Goal: Transaction & Acquisition: Purchase product/service

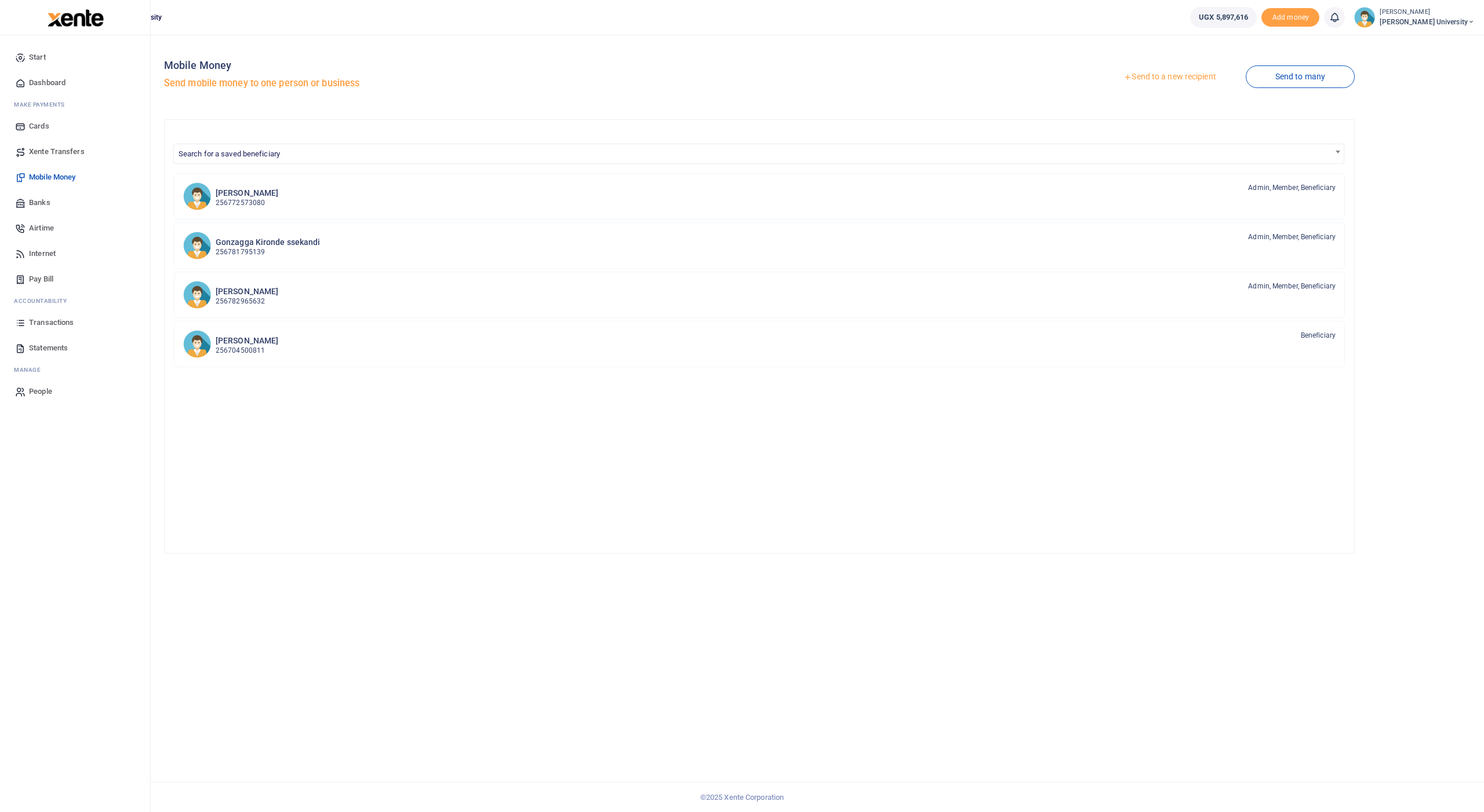
click at [35, 322] on span "Transactions" at bounding box center [51, 322] width 44 height 11
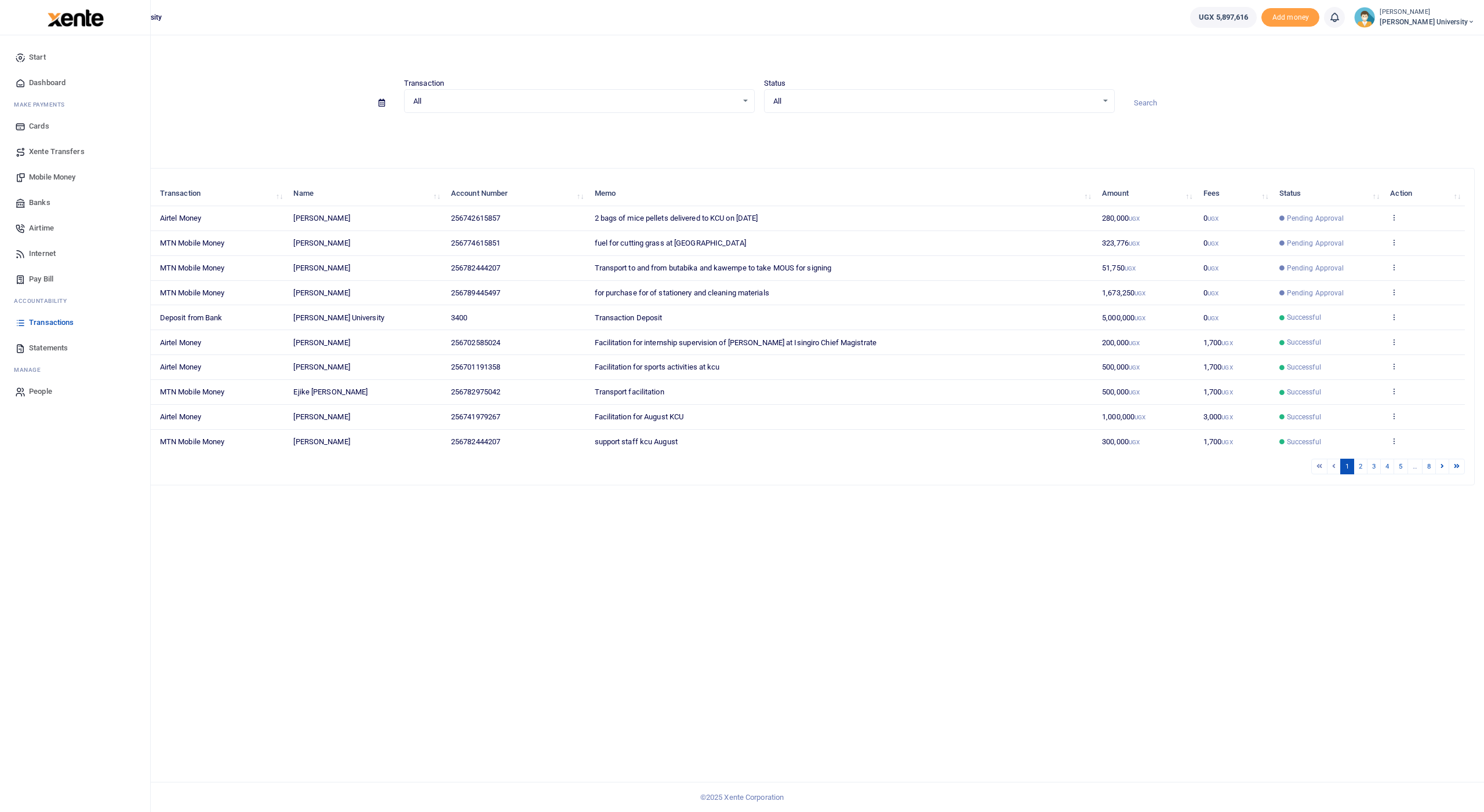
click at [46, 177] on span "Mobile Money" at bounding box center [52, 177] width 46 height 11
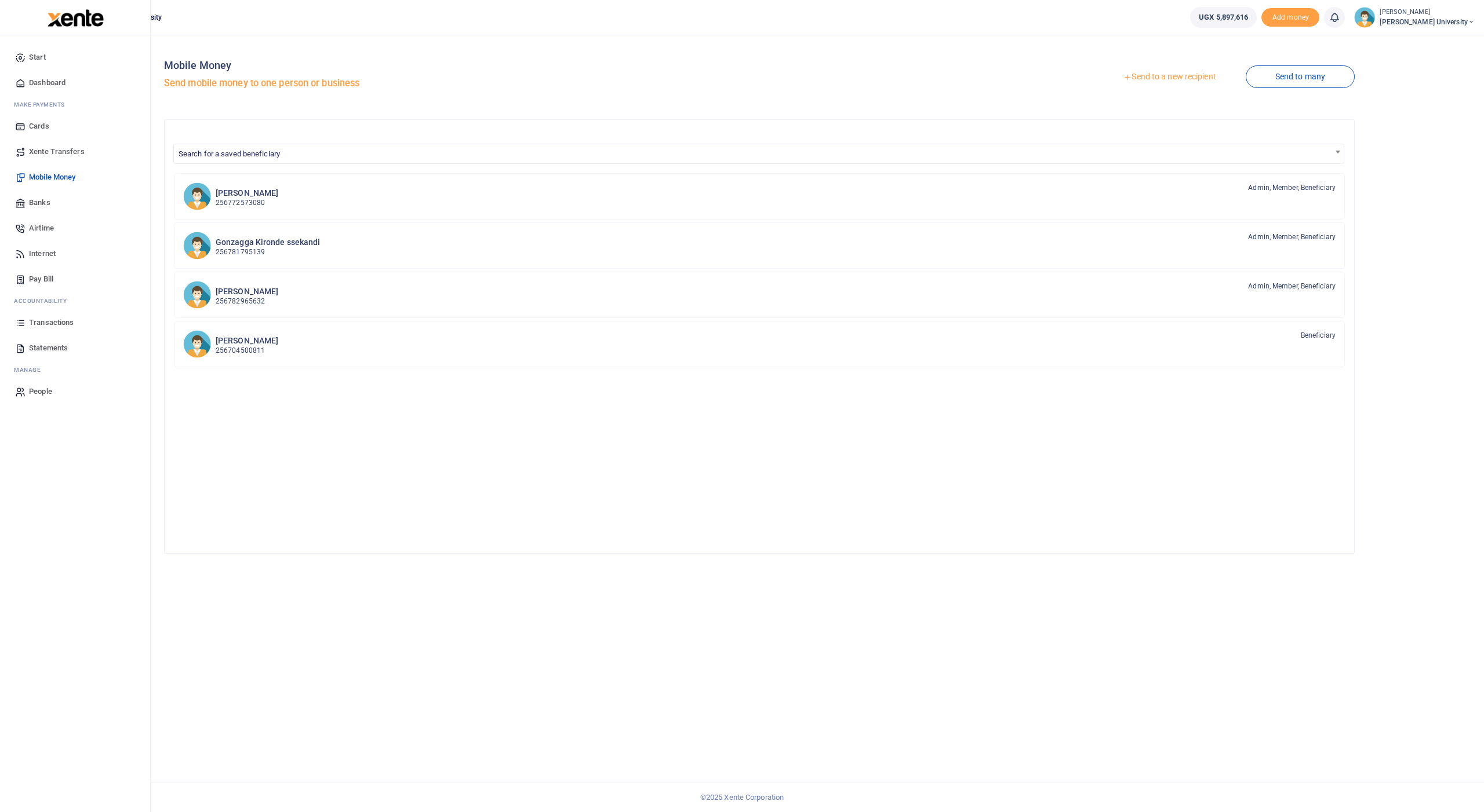
click at [54, 323] on span "Transactions" at bounding box center [51, 322] width 44 height 11
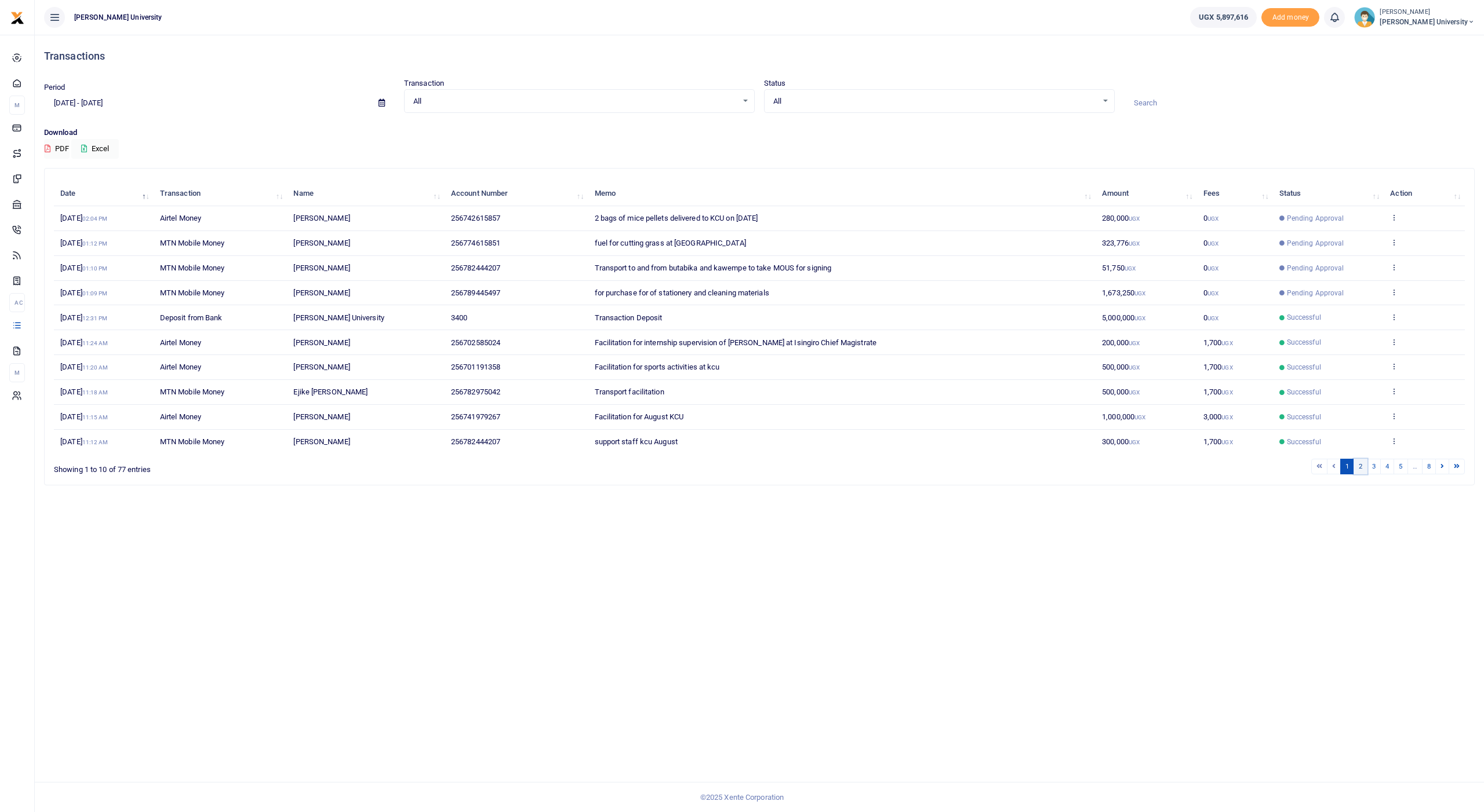
click at [1356, 459] on link "2" at bounding box center [1360, 466] width 14 height 16
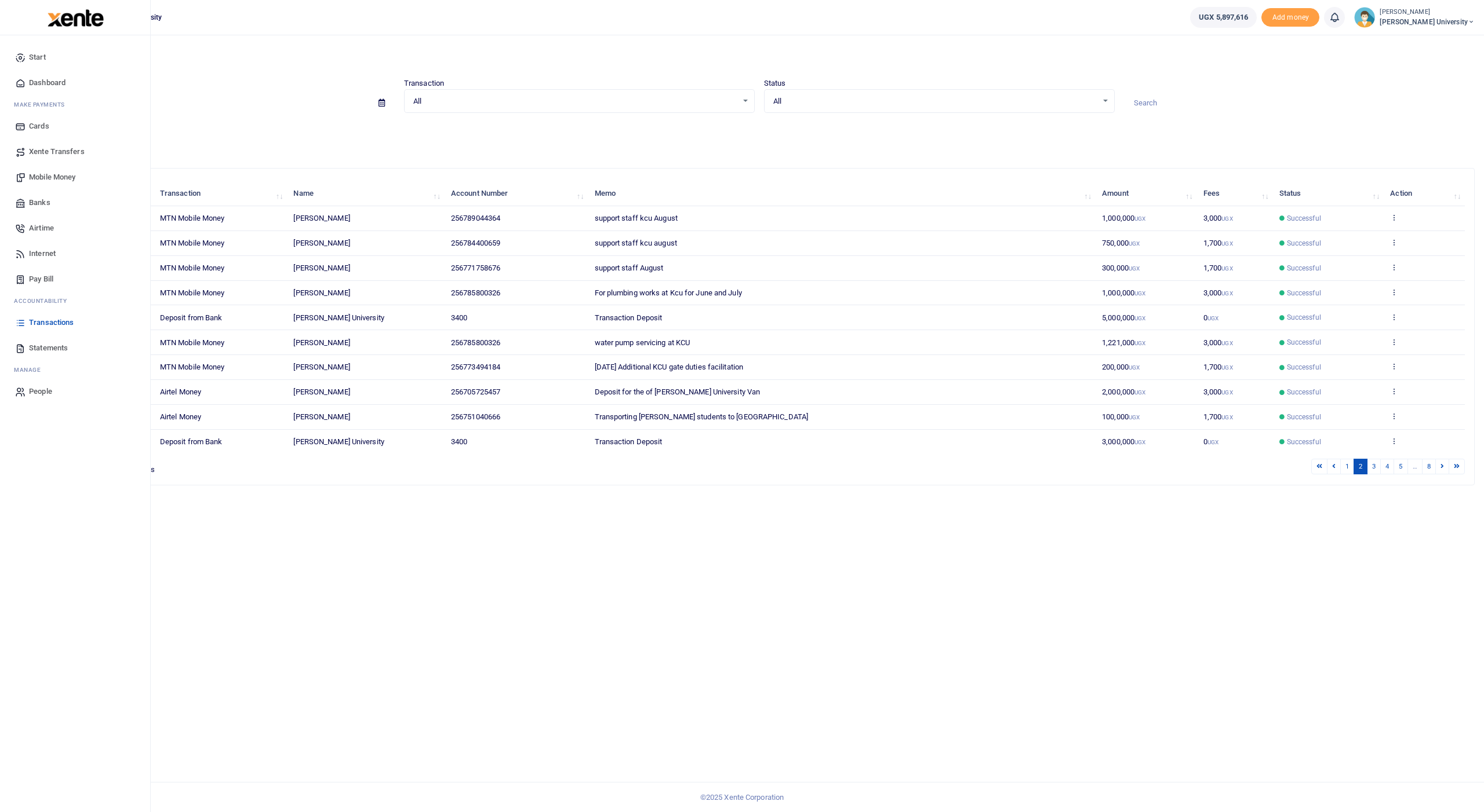
click at [51, 172] on span "Mobile Money" at bounding box center [52, 177] width 46 height 11
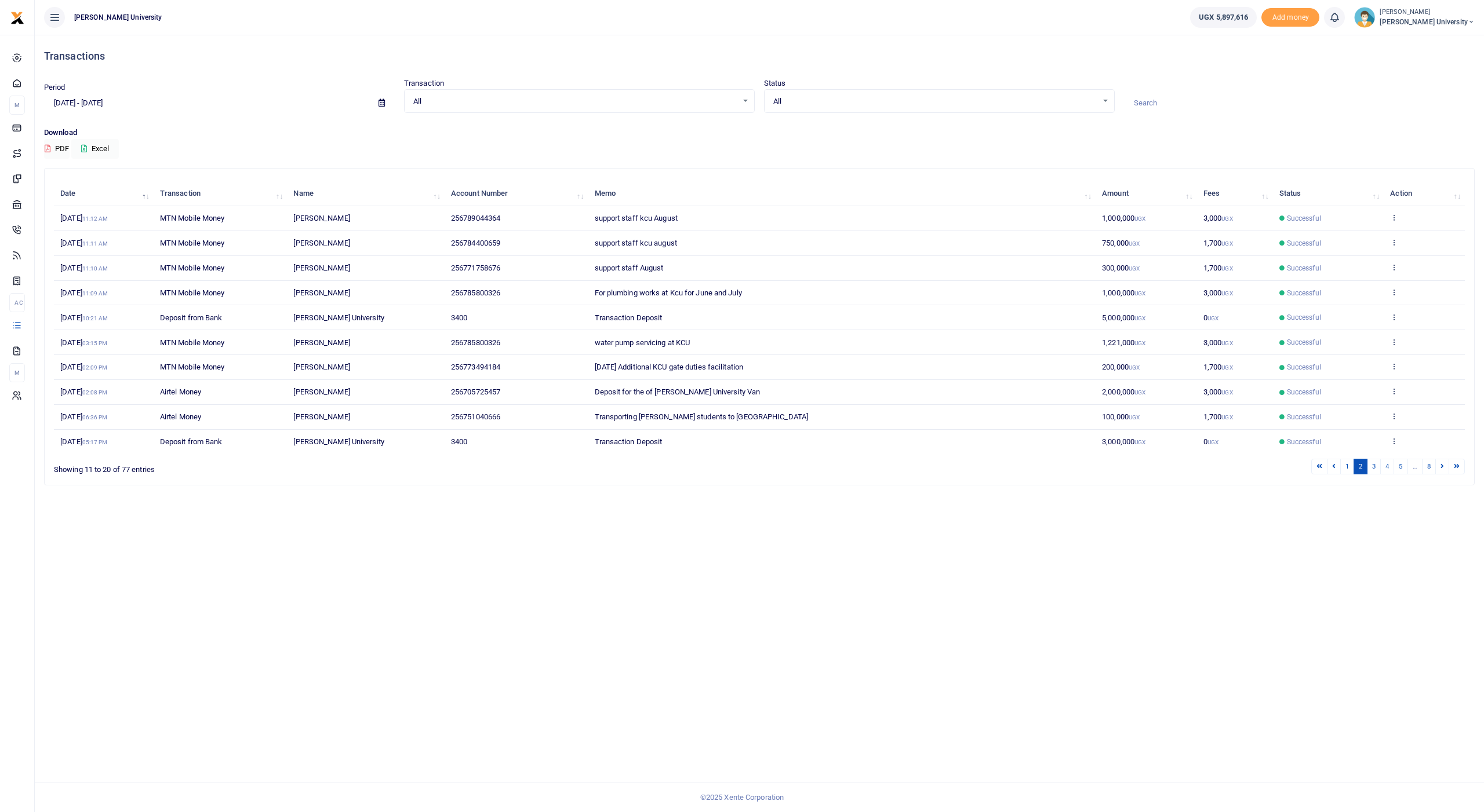
click at [416, 525] on div "i × Session has expired, you are being redirected OK No Cancel" at bounding box center [742, 406] width 1484 height 812
click at [1046, 138] on div "i × Session has expired, you are being redirected OK No Cancel" at bounding box center [742, 406] width 1484 height 812
click at [382, 102] on div "i × Session has expired, you are being redirected OK No Cancel" at bounding box center [742, 406] width 1484 height 812
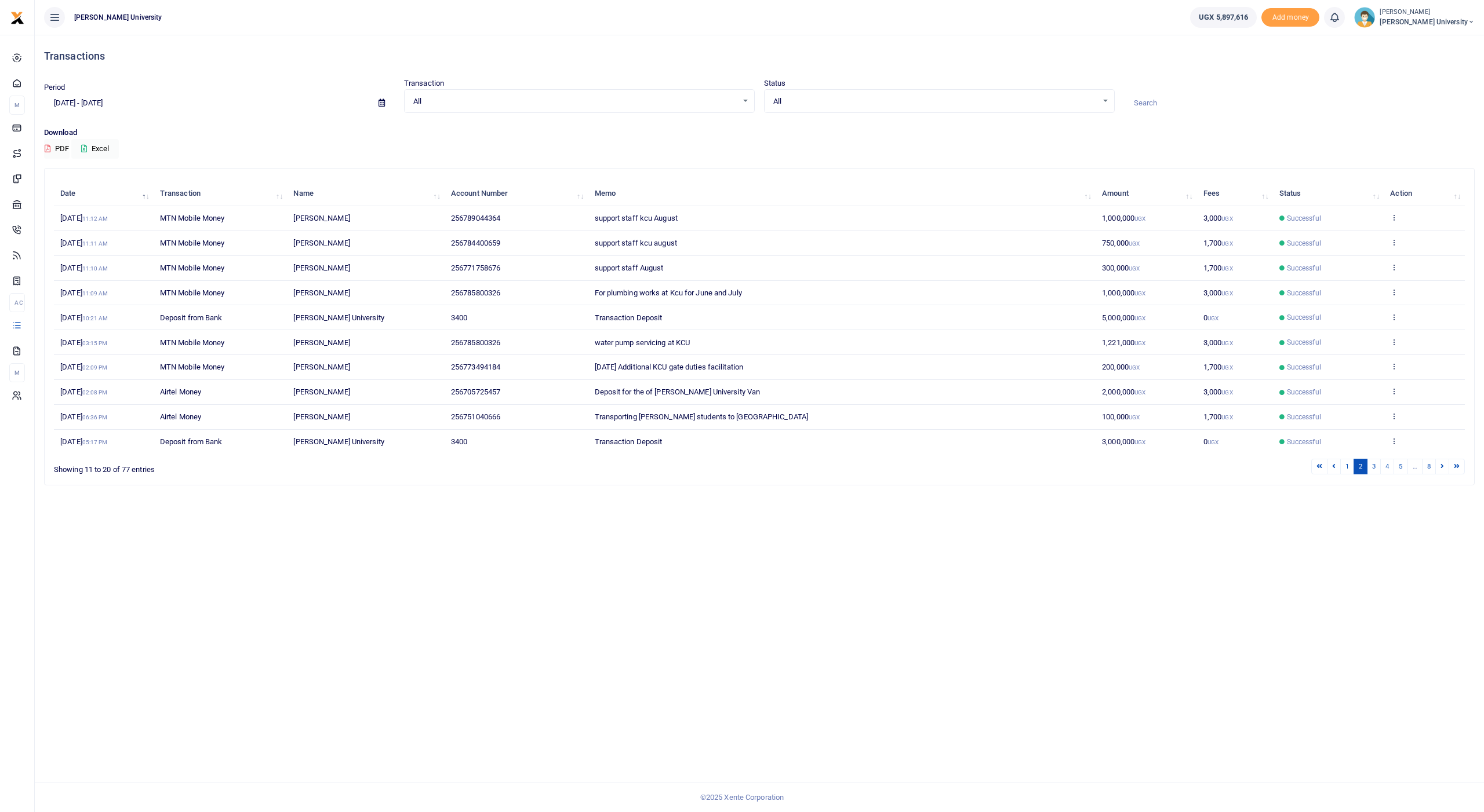
click at [382, 102] on div "i × Session has expired, you are being redirected OK No Cancel" at bounding box center [742, 406] width 1484 height 812
click at [74, 183] on div "i × Session has expired, you are being redirected OK No Cancel" at bounding box center [742, 406] width 1484 height 812
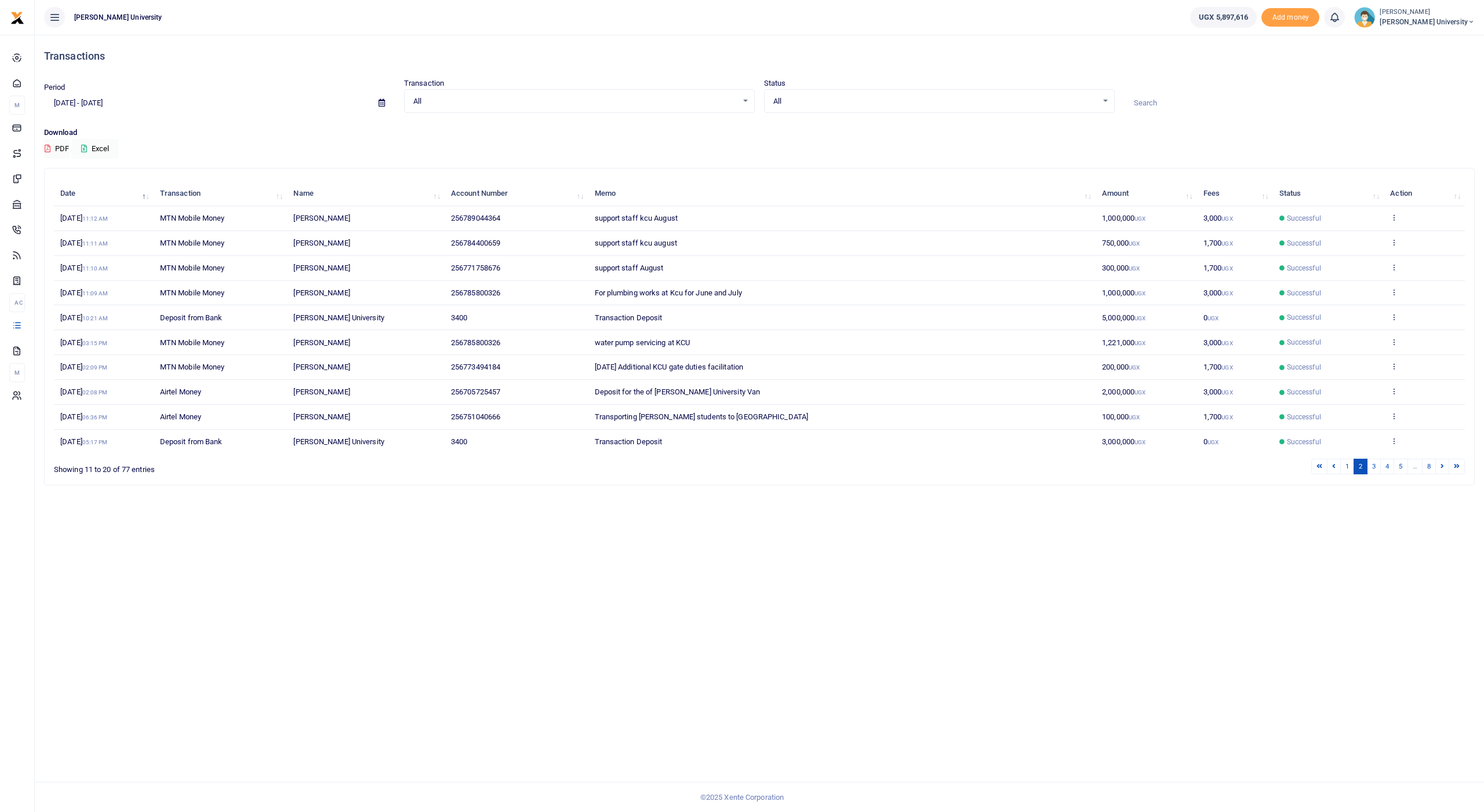
click at [74, 183] on div "i × Session has expired, you are being redirected OK No Cancel" at bounding box center [742, 406] width 1484 height 812
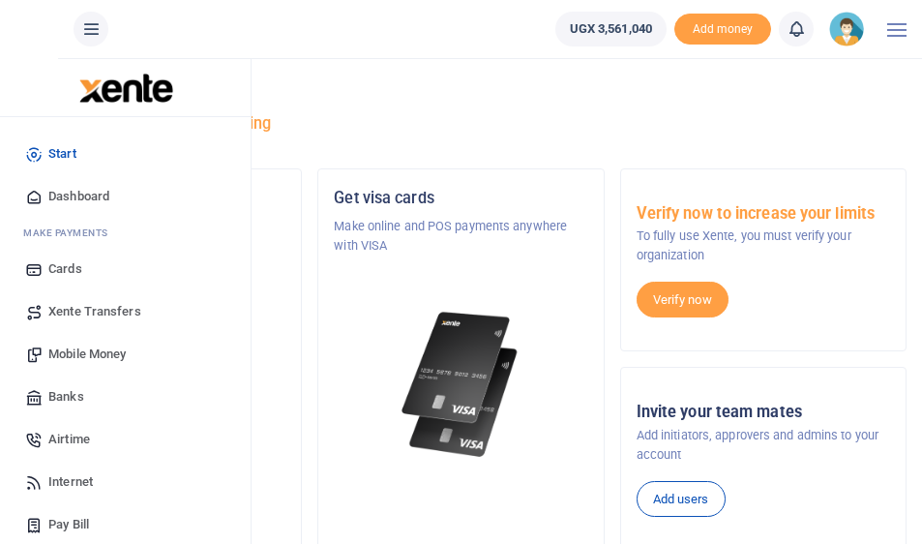
click at [73, 354] on span "Mobile Money" at bounding box center [86, 353] width 77 height 19
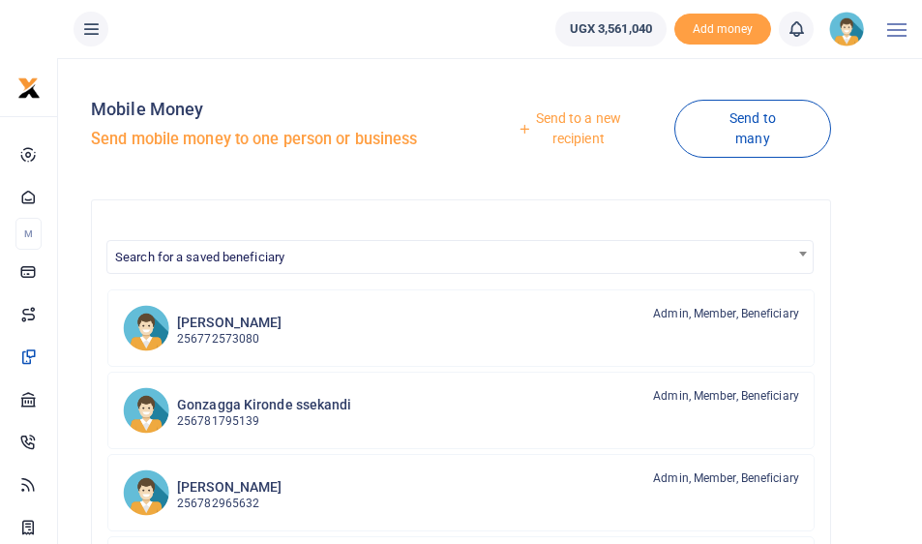
click at [588, 126] on link "Send to a new recipient" at bounding box center [571, 128] width 206 height 55
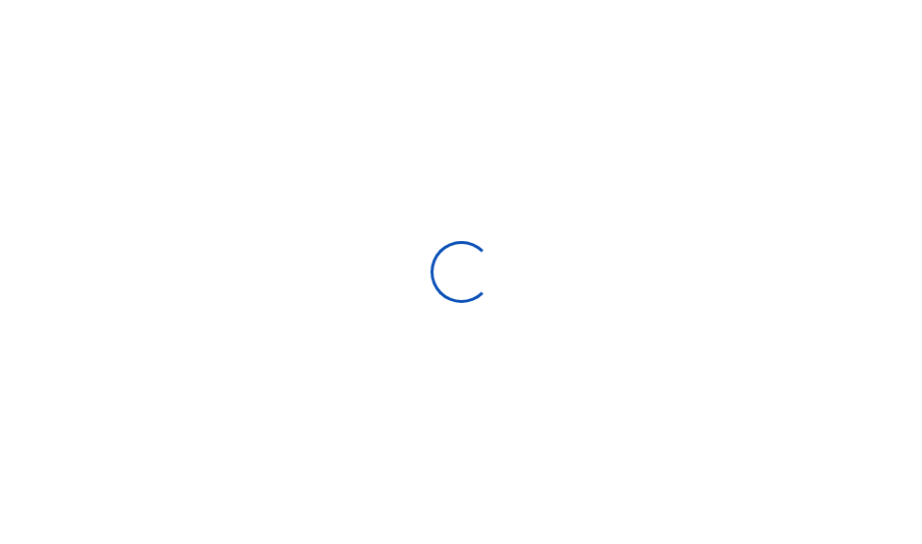
select select
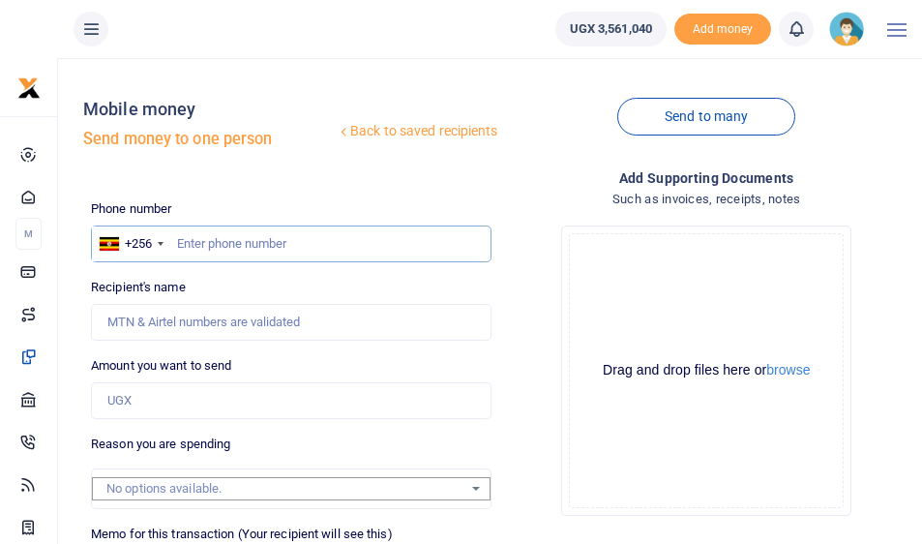
click at [200, 243] on input "text" at bounding box center [291, 243] width 400 height 37
type input "705725457"
click at [130, 402] on input "Amount you want to send" at bounding box center [291, 400] width 400 height 37
type input "Gerald Muwonge"
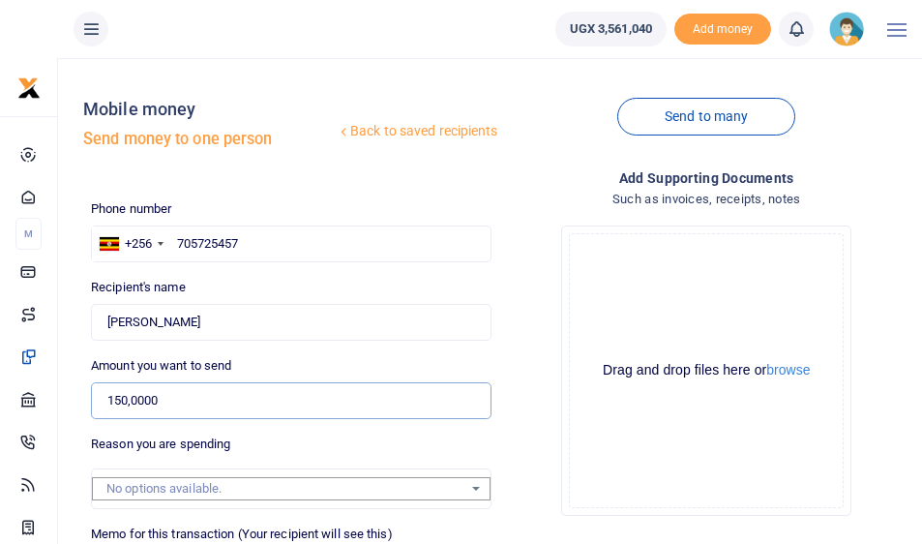
type input "1,500,000"
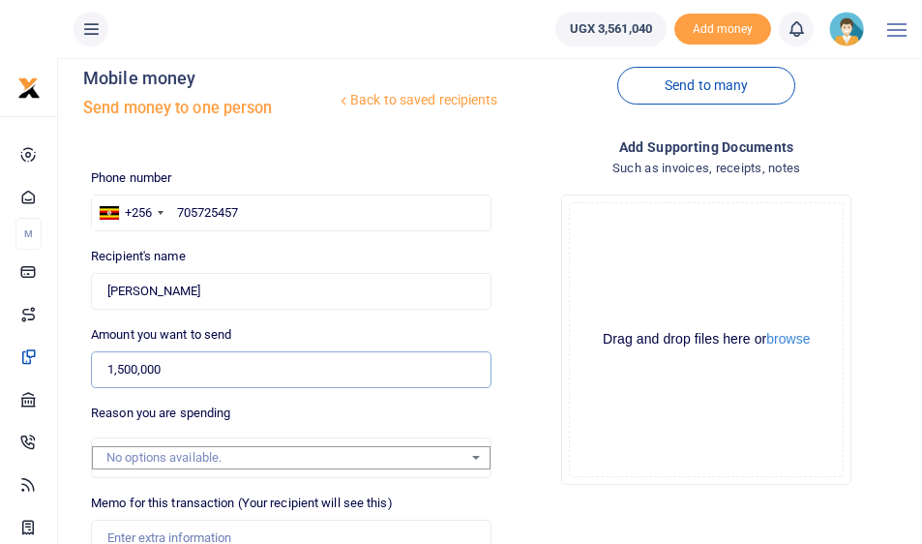
scroll to position [98, 0]
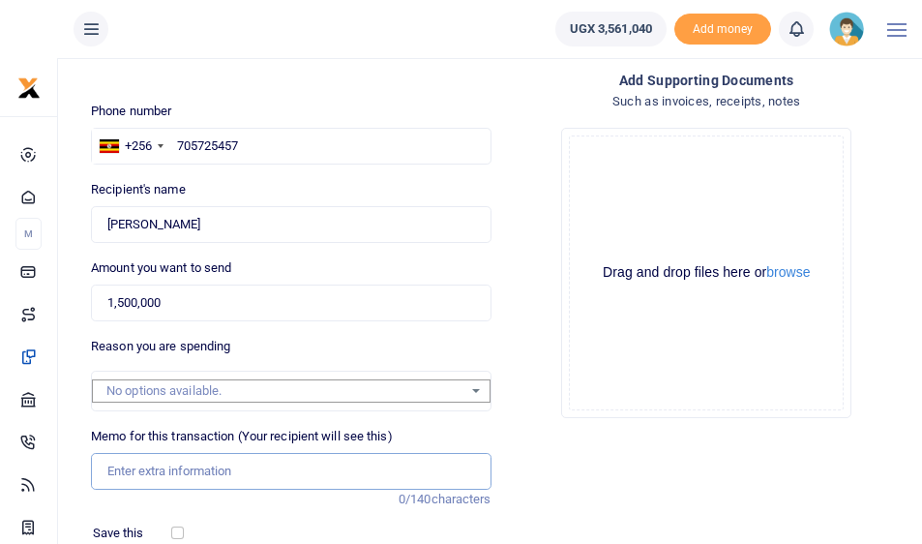
click at [132, 462] on input "Memo for this transaction (Your recipient will see this)" at bounding box center [291, 471] width 400 height 37
type input "f"
click at [234, 465] on input "For repair of King Ceasor University Van" at bounding box center [291, 471] width 400 height 37
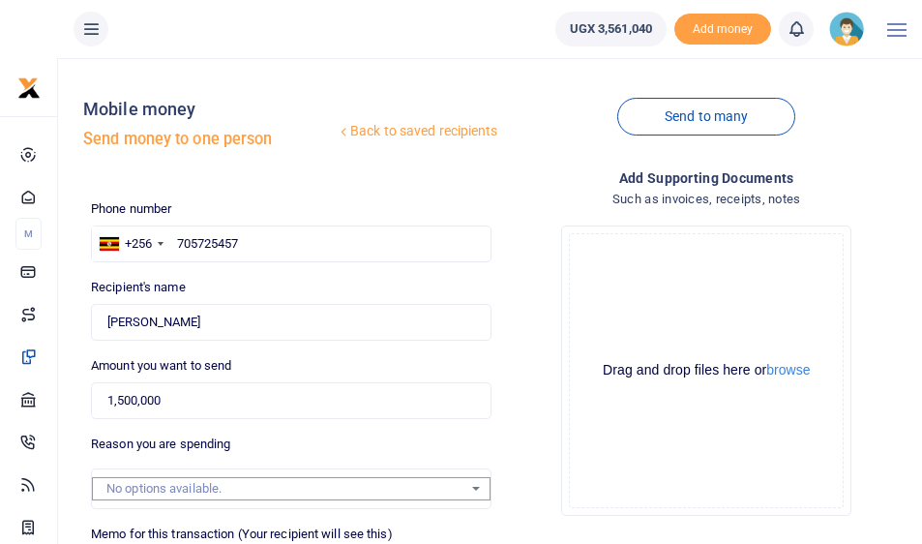
scroll to position [322, 0]
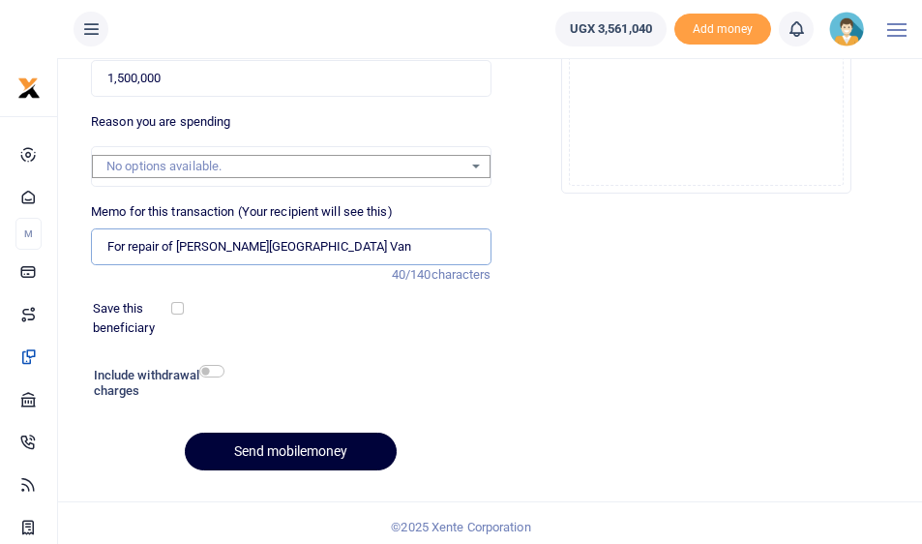
type input "For repair of King Ceasor University Van"
click at [279, 450] on button "Send mobilemoney" at bounding box center [291, 451] width 212 height 38
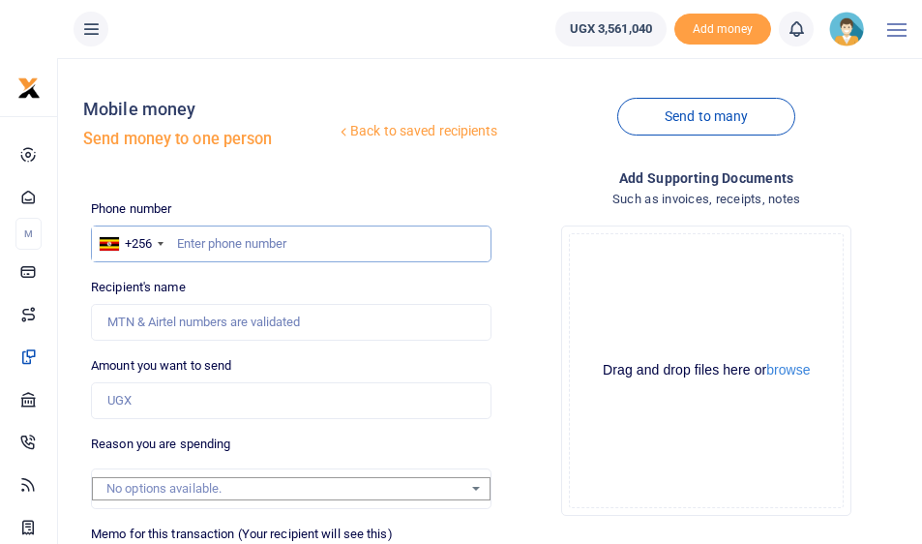
click at [203, 248] on input "text" at bounding box center [291, 243] width 400 height 37
type input "751926088"
click at [191, 388] on input "Amount you want to send" at bounding box center [291, 400] width 400 height 37
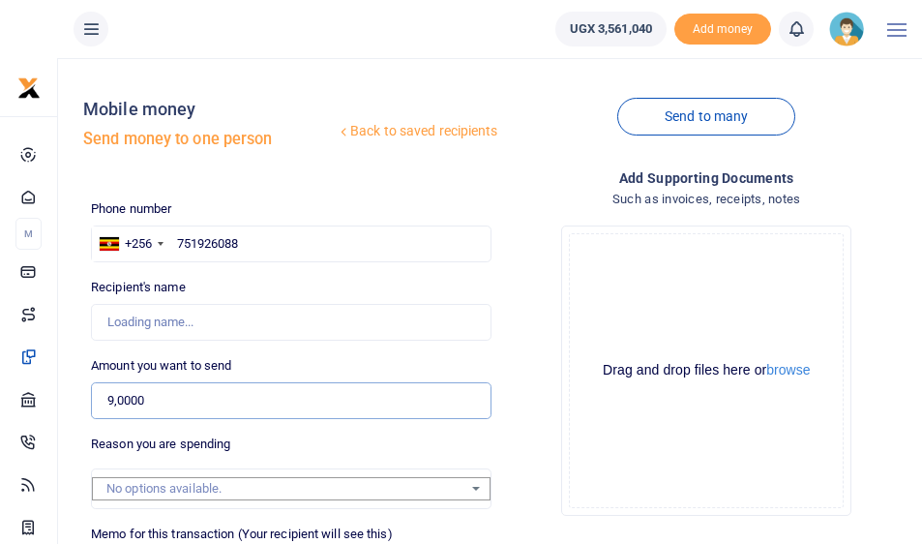
type input "90,000"
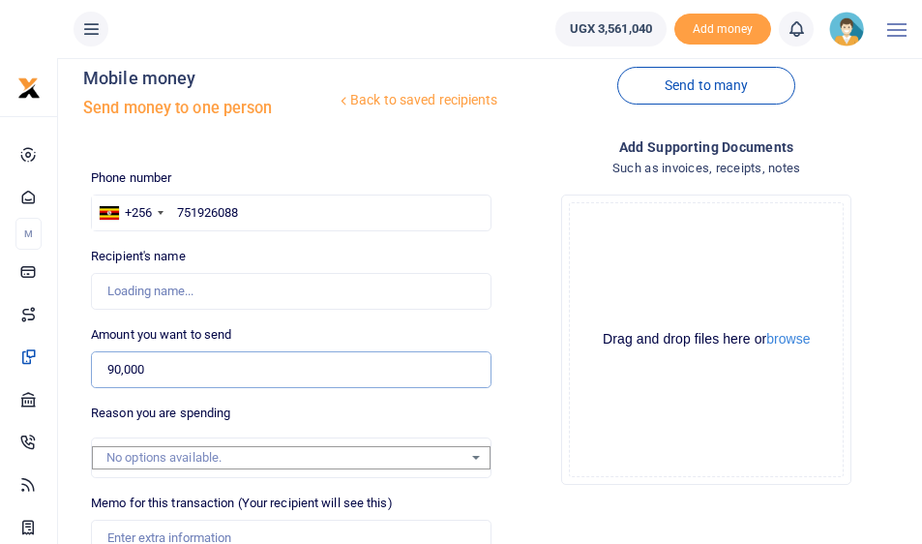
scroll to position [78, 0]
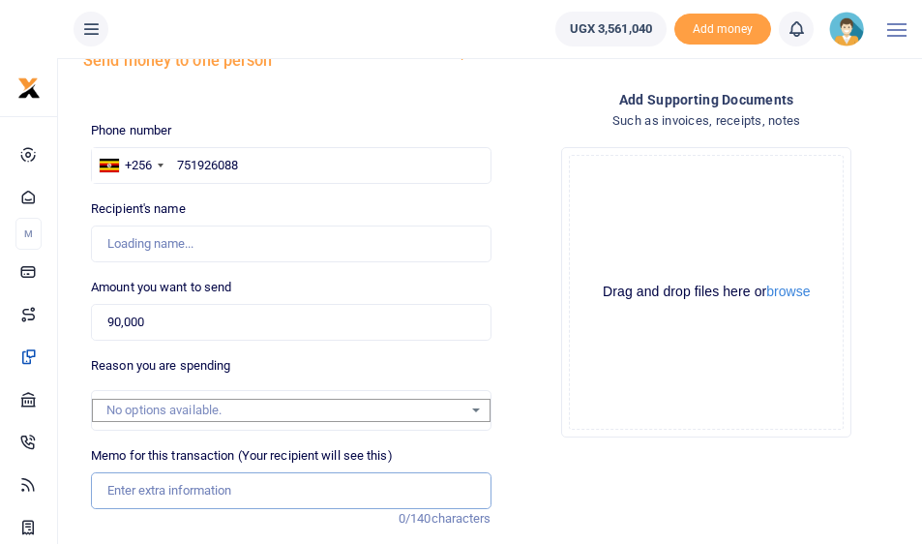
click at [190, 483] on input "Memo for this transaction (Your recipient will see this)" at bounding box center [291, 490] width 400 height 37
drag, startPoint x: 479, startPoint y: 485, endPoint x: 63, endPoint y: 464, distance: 416.5
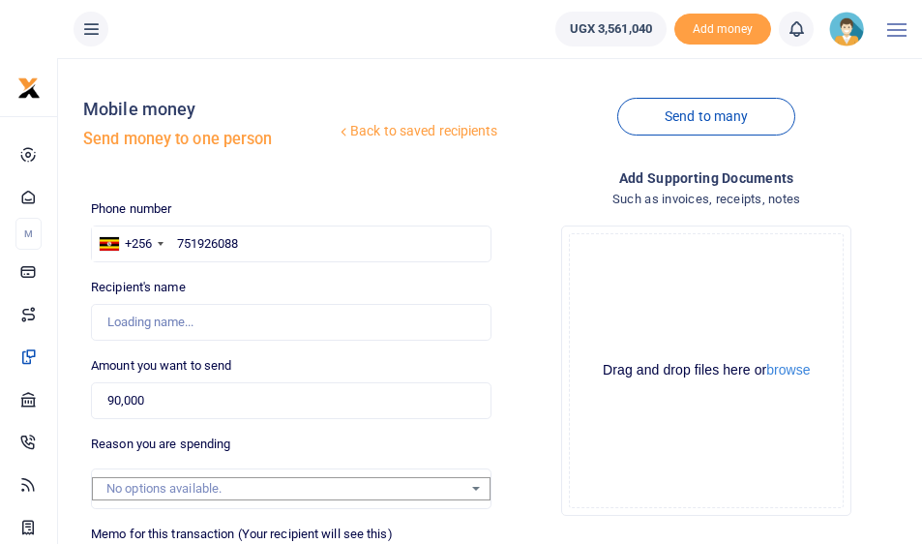
type input "Daily Transport facilitation for the team calling A level 2024 students for enr…"
click at [268, 244] on input "751926088" at bounding box center [291, 243] width 400 height 37
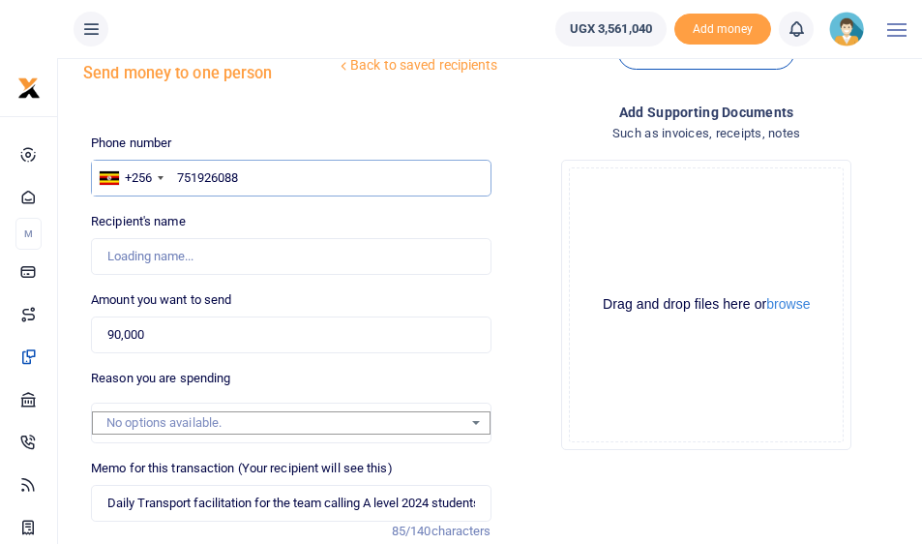
scroll to position [62, 0]
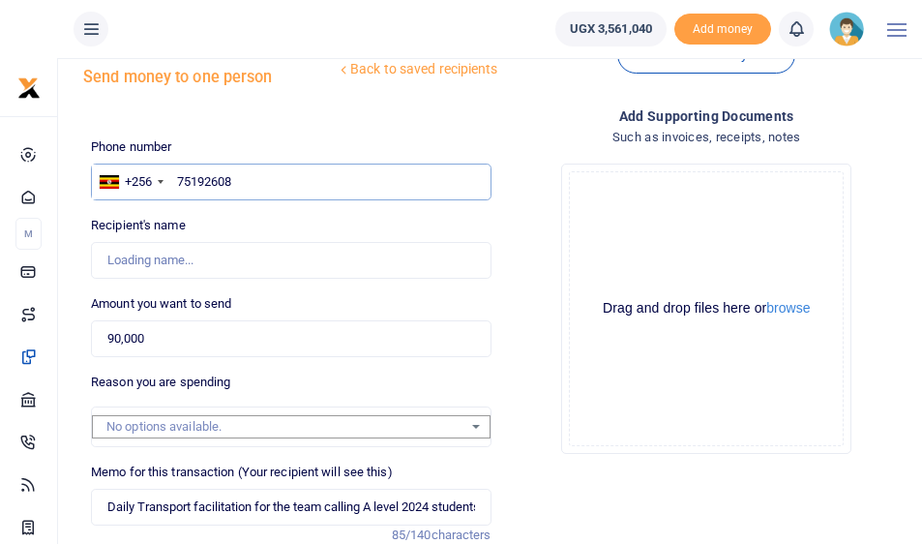
type input "751926088"
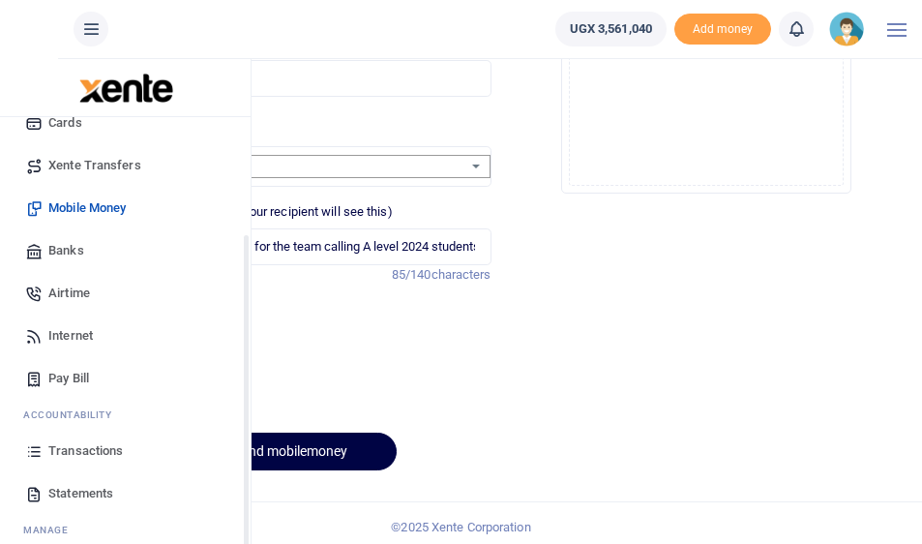
scroll to position [59, 0]
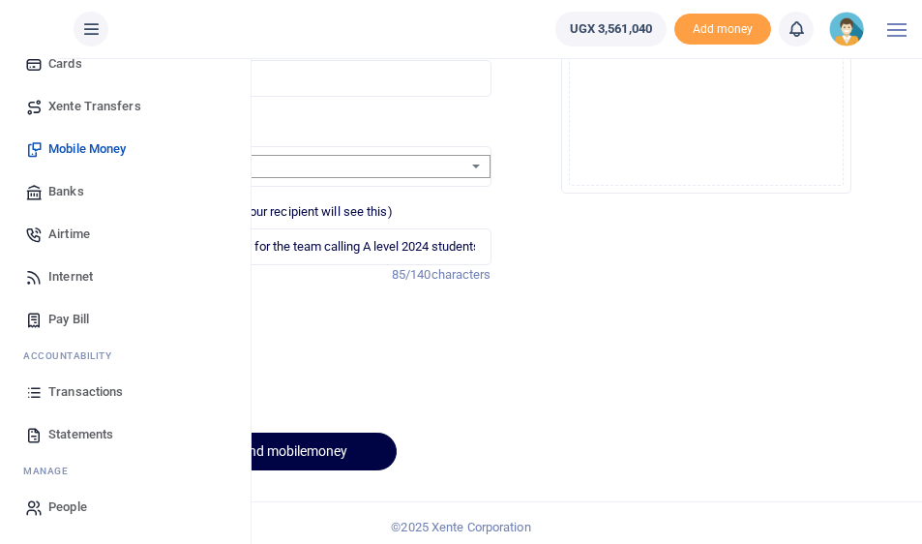
click at [85, 383] on span "Transactions" at bounding box center [85, 391] width 74 height 19
click at [82, 390] on span "Transactions" at bounding box center [85, 391] width 74 height 19
click at [59, 388] on span "Transactions" at bounding box center [85, 391] width 74 height 19
click at [82, 387] on span "Transactions" at bounding box center [85, 391] width 74 height 19
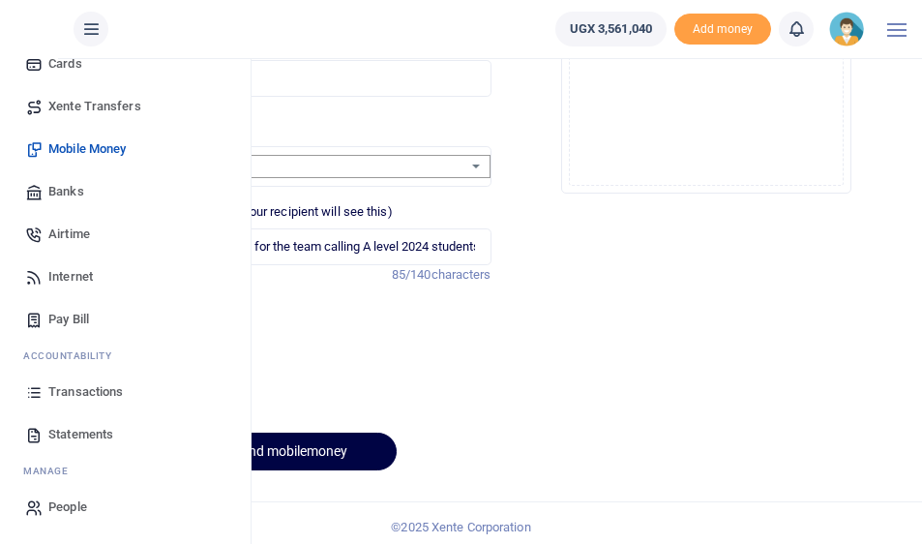
click at [82, 387] on span "Transactions" at bounding box center [85, 391] width 74 height 19
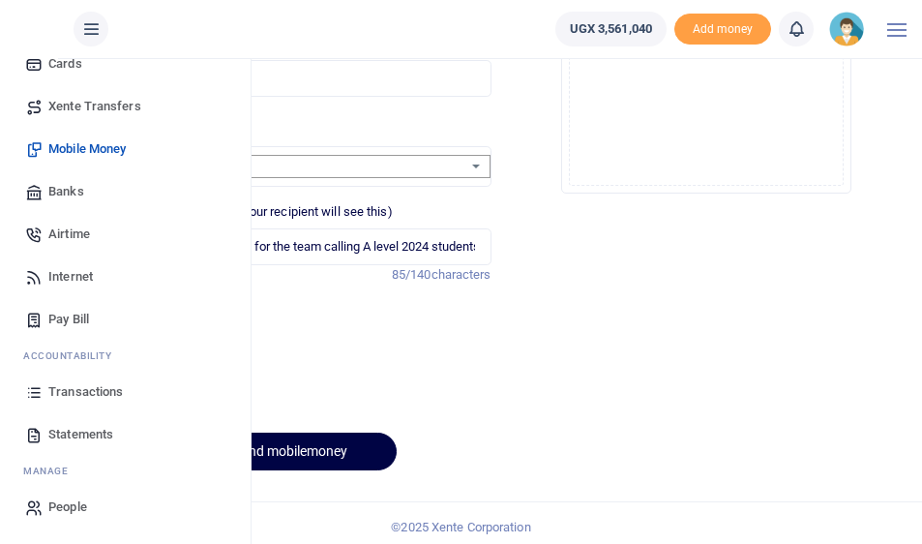
click at [82, 387] on span "Transactions" at bounding box center [85, 391] width 74 height 19
click at [74, 392] on span "Transactions" at bounding box center [85, 391] width 74 height 19
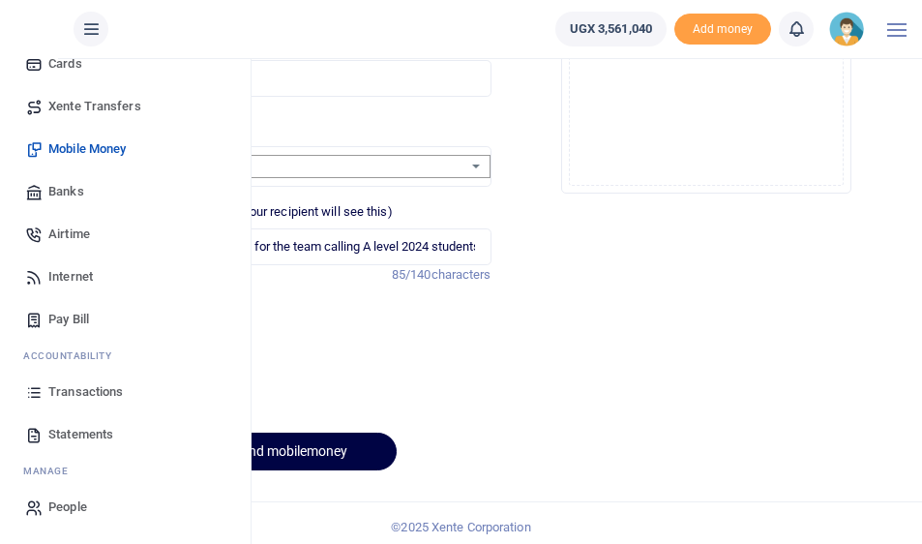
click at [74, 392] on span "Transactions" at bounding box center [85, 391] width 74 height 19
click at [74, 391] on span "Transactions" at bounding box center [85, 391] width 74 height 19
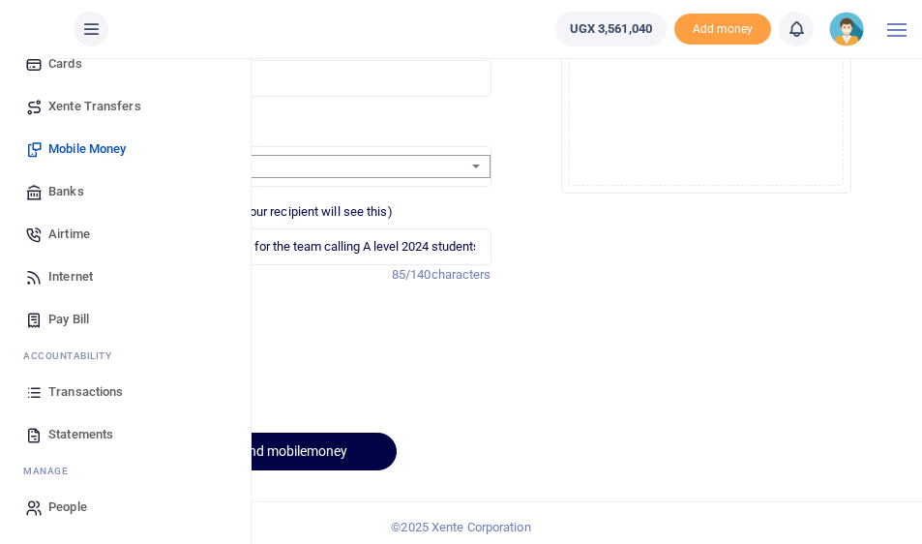
click at [74, 391] on span "Transactions" at bounding box center [85, 391] width 74 height 19
click at [75, 376] on link "Transactions" at bounding box center [125, 392] width 220 height 43
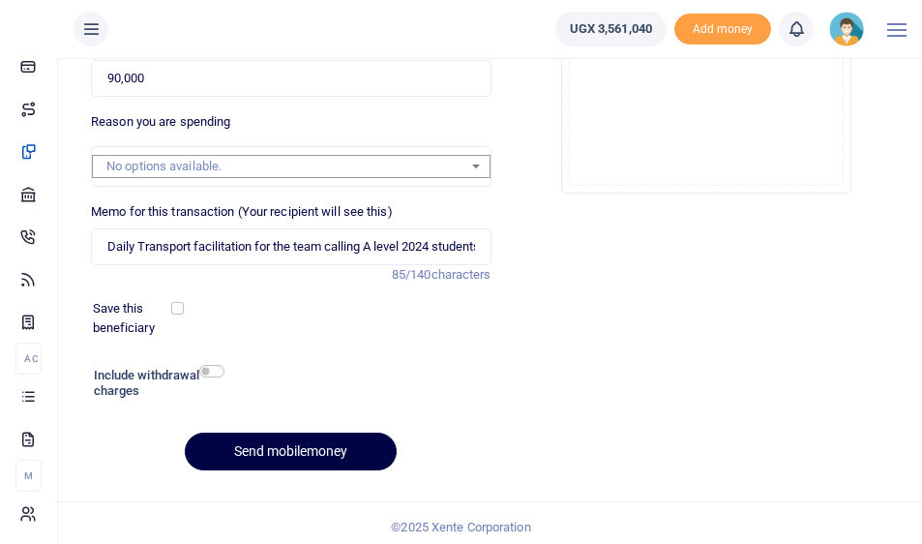
drag, startPoint x: 400, startPoint y: 253, endPoint x: 369, endPoint y: 250, distance: 31.1
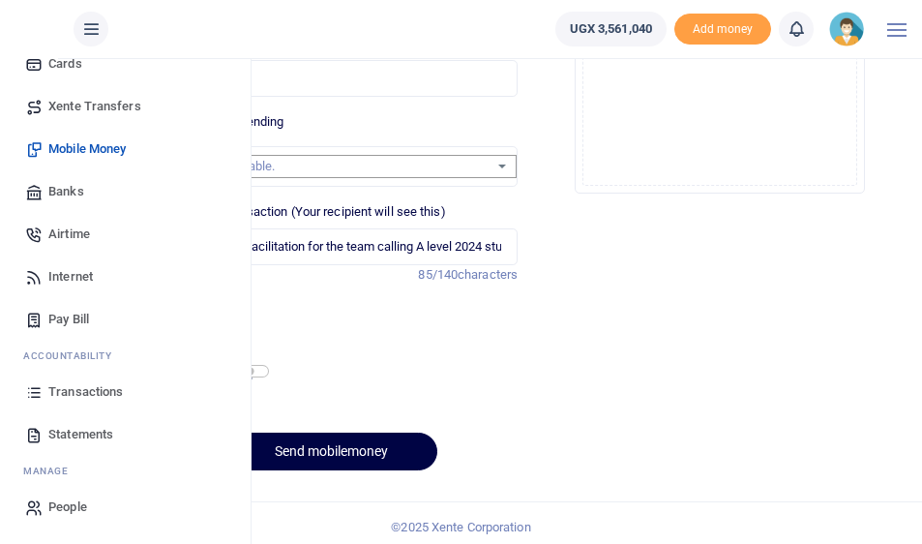
click at [75, 401] on span "Transactions" at bounding box center [85, 391] width 74 height 19
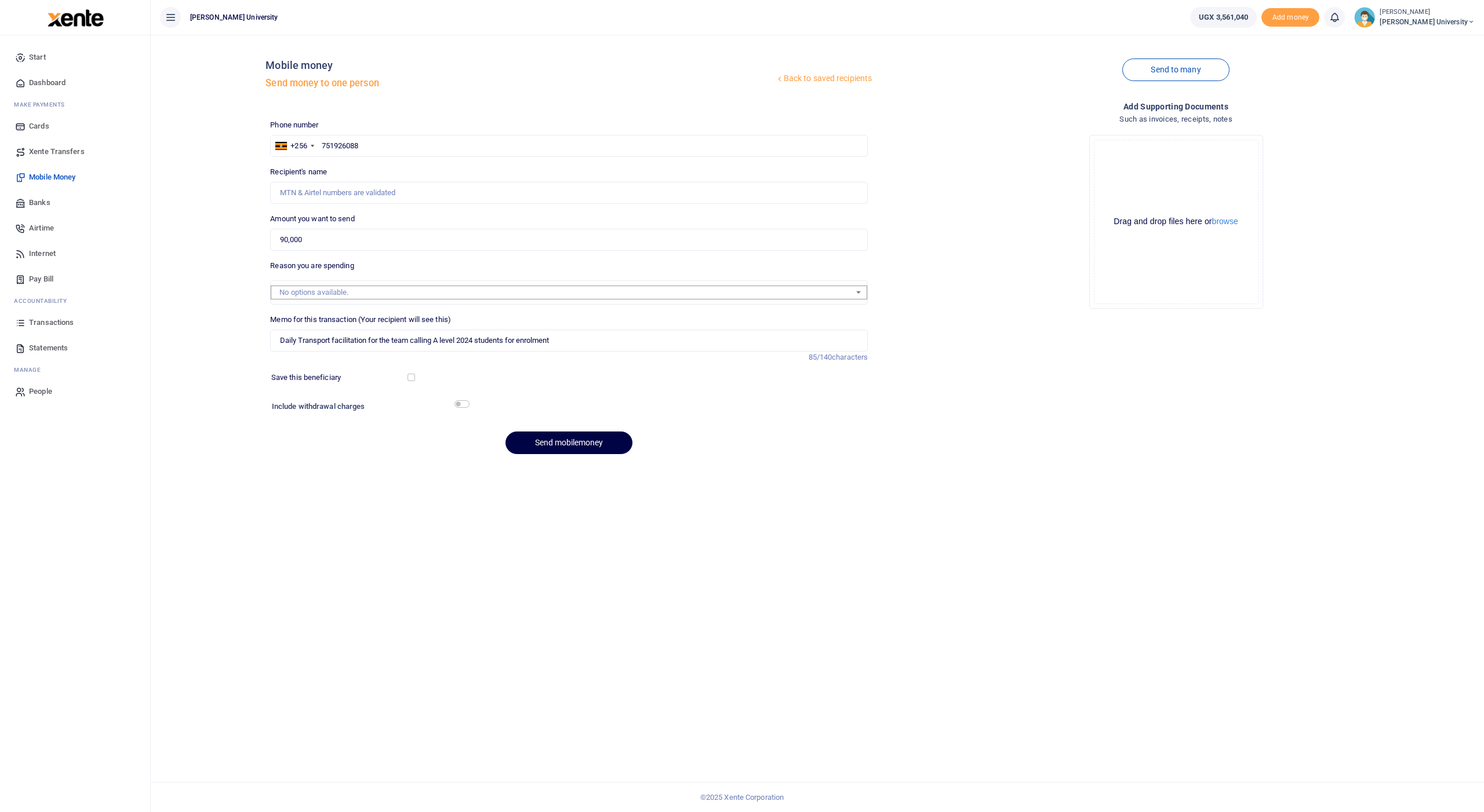
scroll to position [0, 0]
click at [333, 142] on input "751926088" at bounding box center [569, 146] width 597 height 22
type input "7"
type input "75"
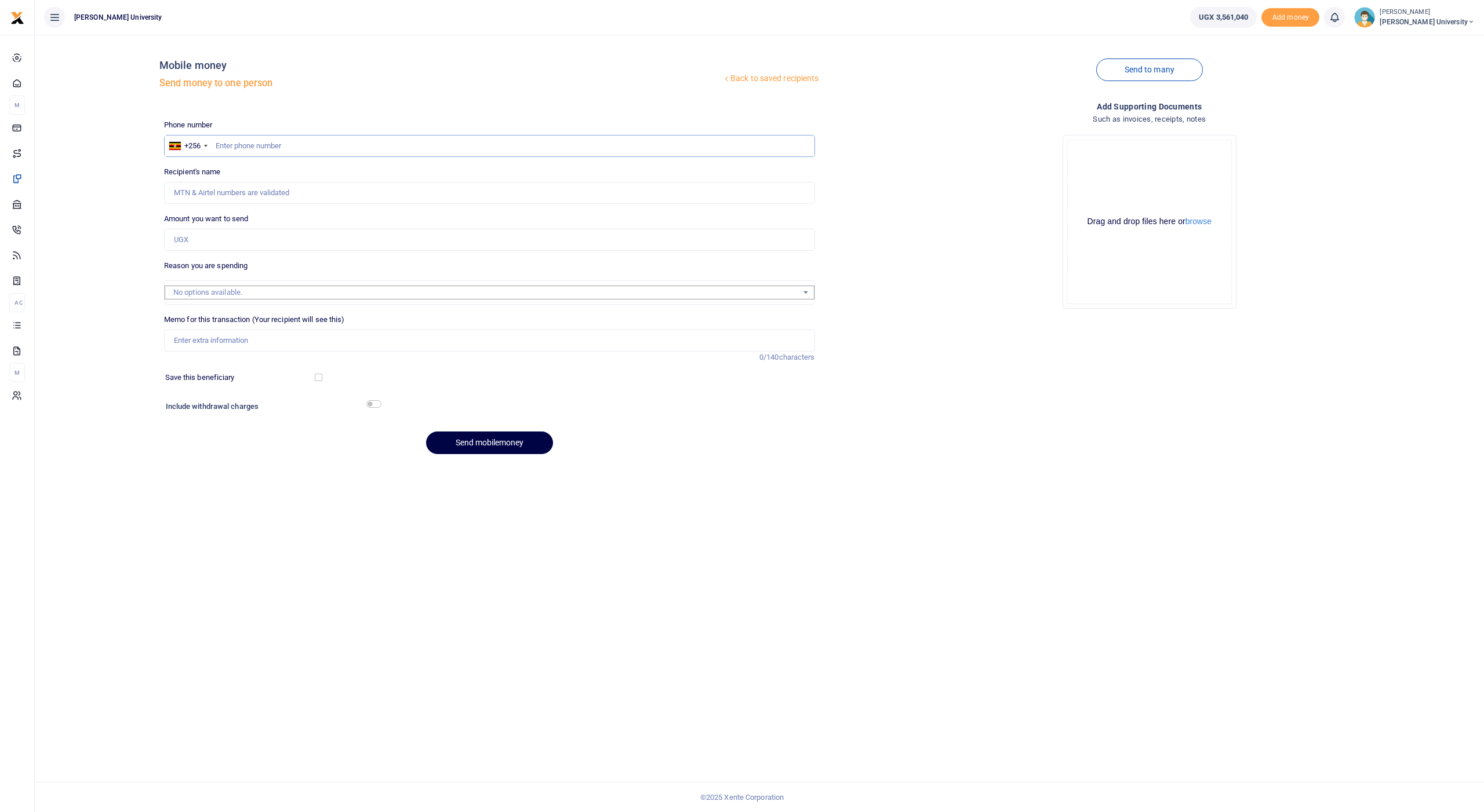
click at [223, 140] on input "text" at bounding box center [489, 146] width 651 height 22
type input "757771601"
type input "Rorrent Mpirirwe"
type input "757771601"
click at [205, 244] on input "Amount you want to send" at bounding box center [489, 240] width 651 height 22
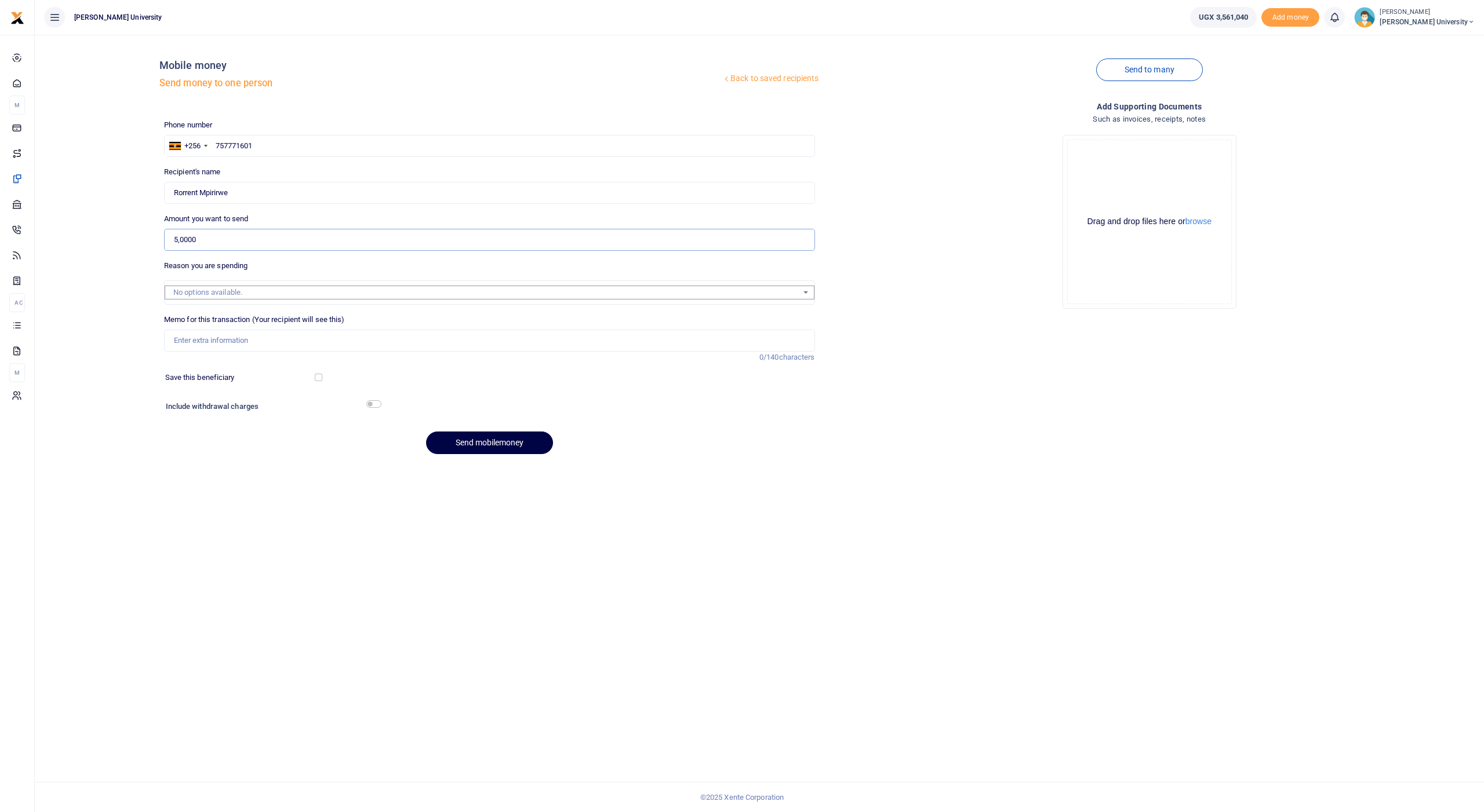
type input "50,000"
click at [198, 337] on input "Memo for this transaction (Your recipient will see this)" at bounding box center [489, 340] width 651 height 22
paste input "Daily Transport facilitation for the team calling A level 2024 students for enr…"
type input "Daily Transport facilitation for the team calling A level 2024 students for enr…"
click at [446, 438] on button "Send mobilemoney" at bounding box center [489, 443] width 127 height 23
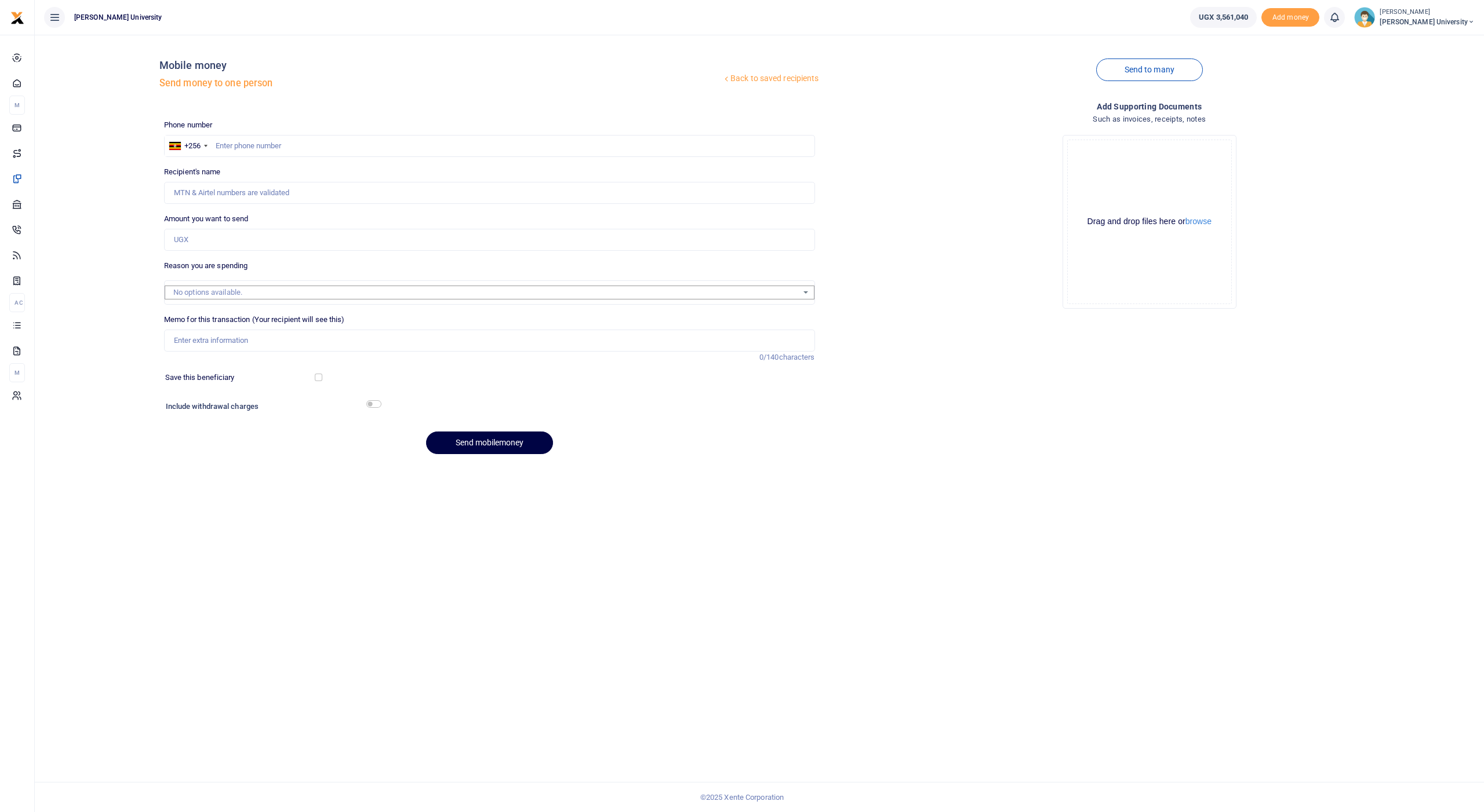
click at [241, 145] on div at bounding box center [742, 406] width 1484 height 812
click at [235, 145] on input "text" at bounding box center [489, 146] width 651 height 22
type input "774521246"
click at [205, 240] on input "Amount you want to send" at bounding box center [489, 240] width 651 height 22
type input "Susan Ahimbisibwe"
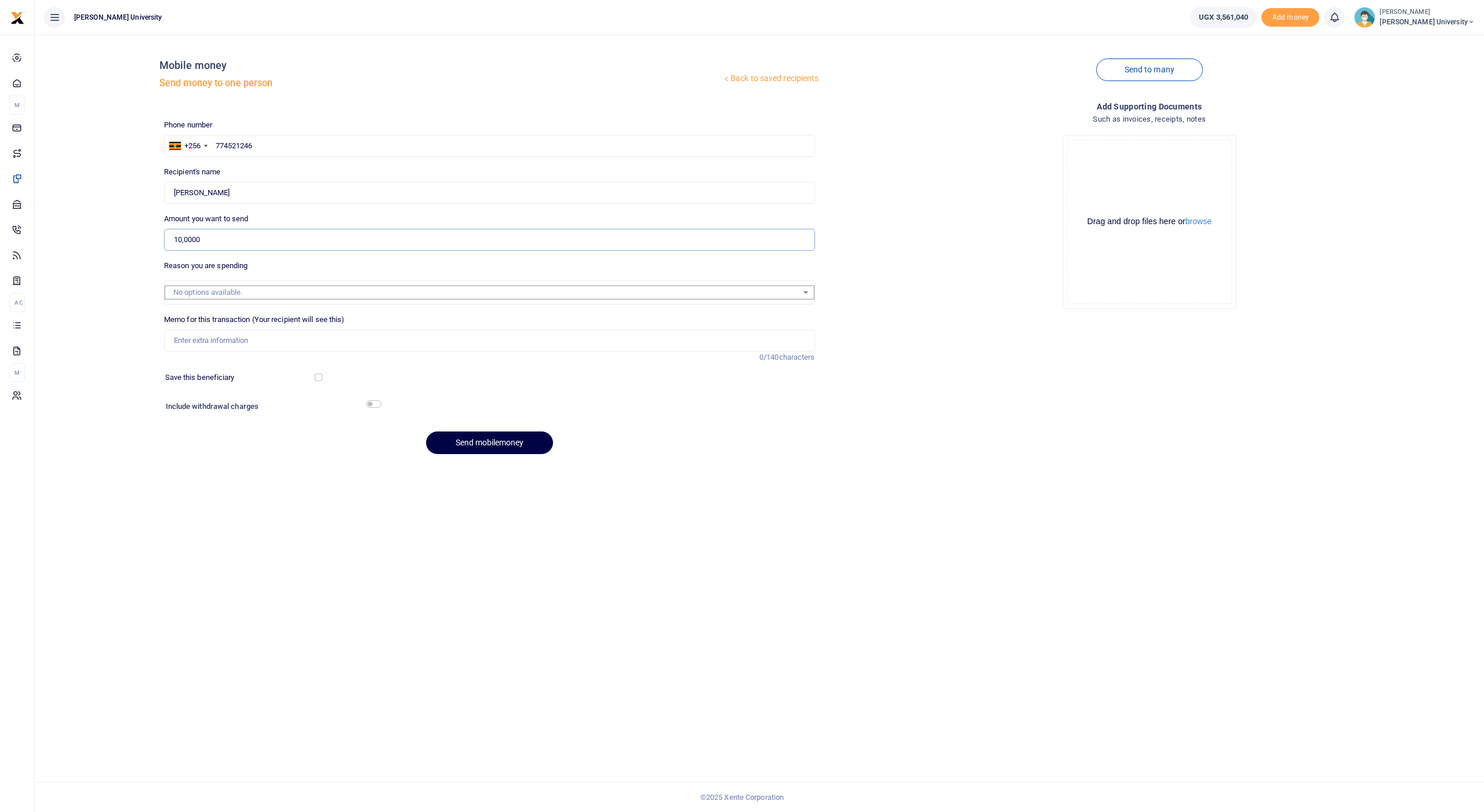
type input "100,000"
click at [208, 339] on input "Memo for this transaction (Your recipient will see this)" at bounding box center [489, 340] width 651 height 22
paste input "Daily Transport facilitation for the team calling A level 2024 students for enr…"
type input "Daily Transport facilitation for the team calling A level 2024 students for enr…"
click at [479, 441] on button "Send mobilemoney" at bounding box center [489, 443] width 127 height 23
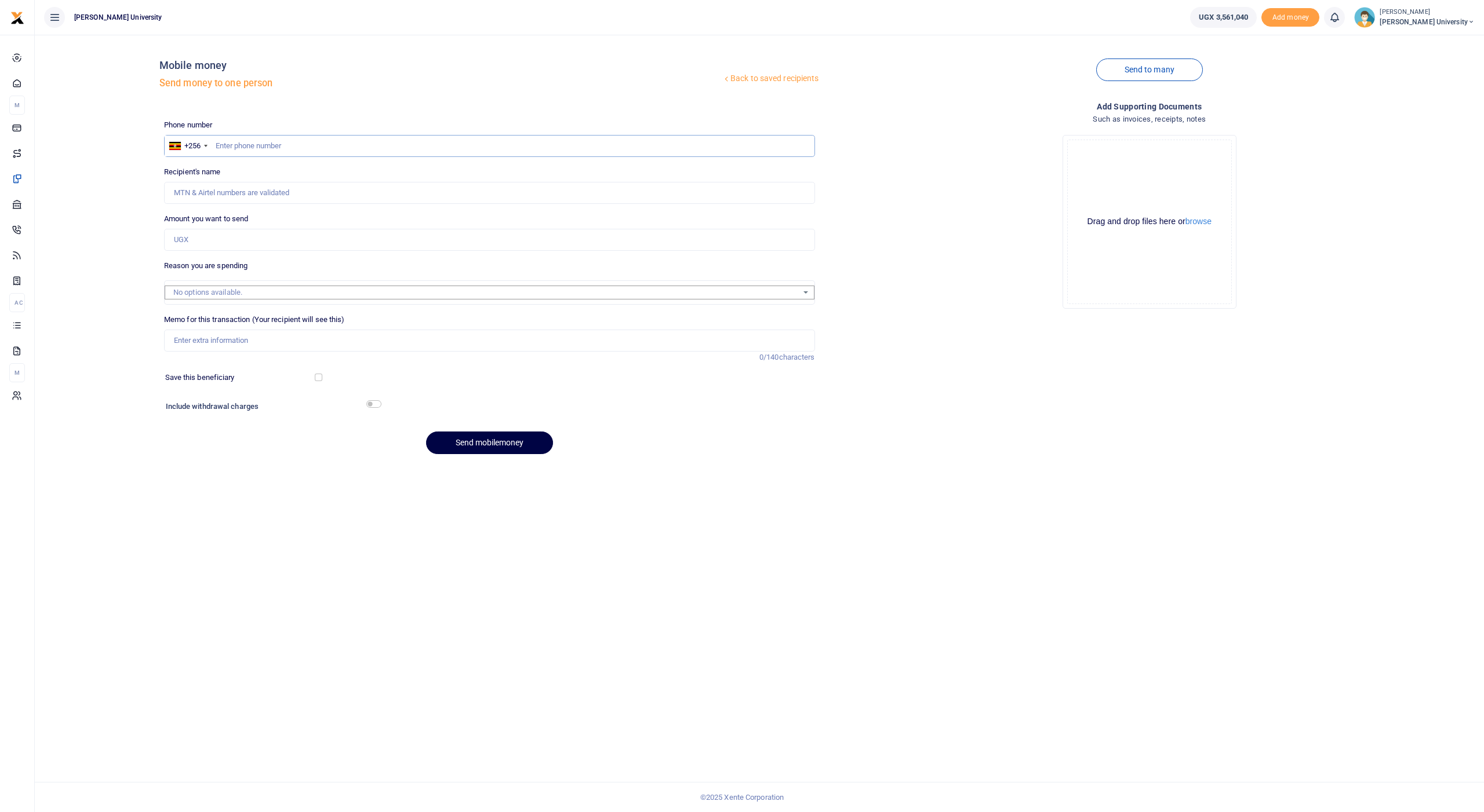
click at [244, 146] on input "text" at bounding box center [489, 146] width 651 height 22
type input "786904095"
type input "Abel Nsabiyera"
type input "786904095"
click at [220, 241] on input "Amount you want to send" at bounding box center [489, 240] width 651 height 22
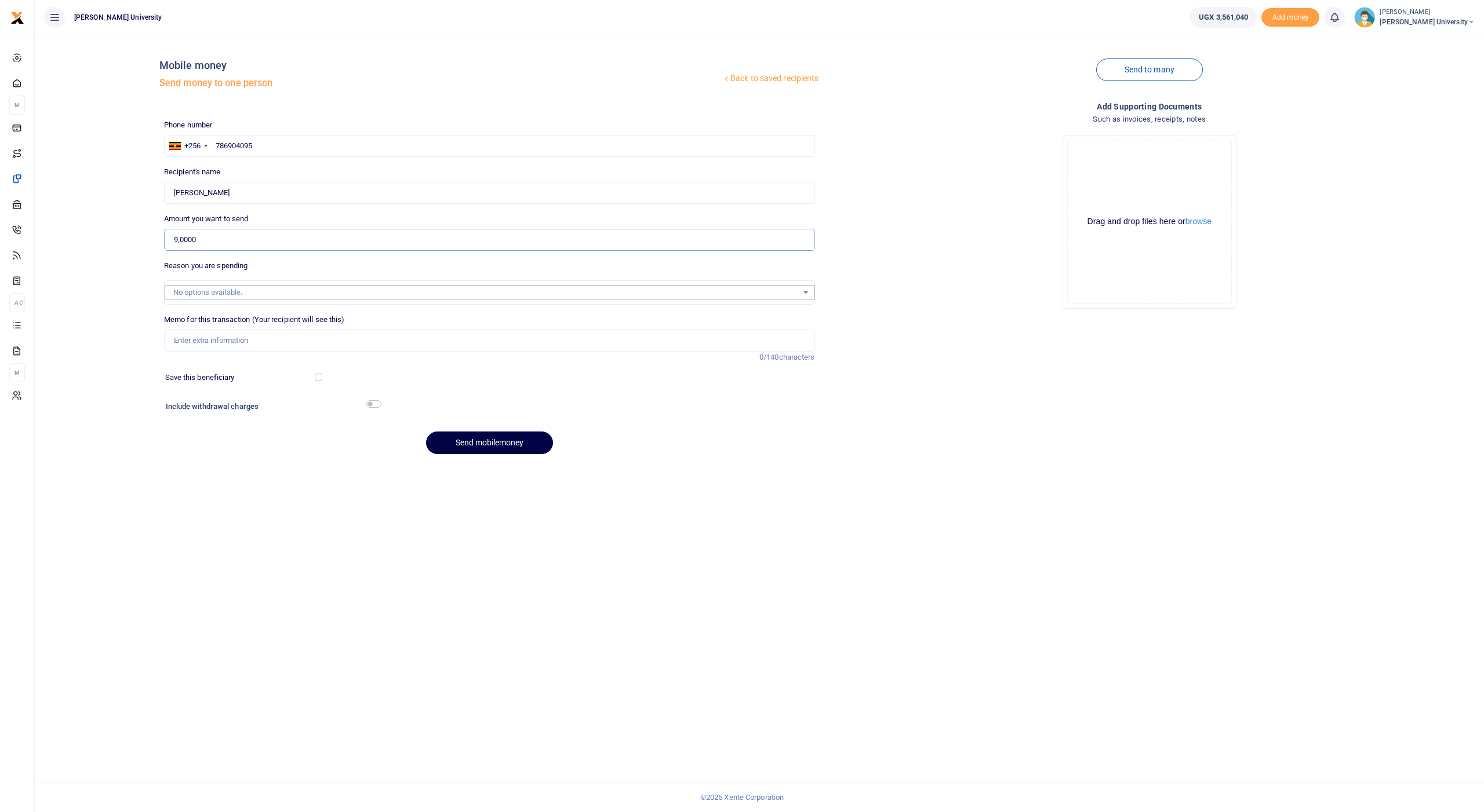
type input "90,000"
click at [204, 334] on input "Memo for this transaction (Your recipient will see this)" at bounding box center [489, 340] width 651 height 22
paste input "Daily Transport facilitation for the team calling A level 2024 students for enr…"
type input "Daily Transport facilitation for the team calling A level 2024 students for enr…"
click at [467, 437] on button "Send mobilemoney" at bounding box center [489, 443] width 127 height 23
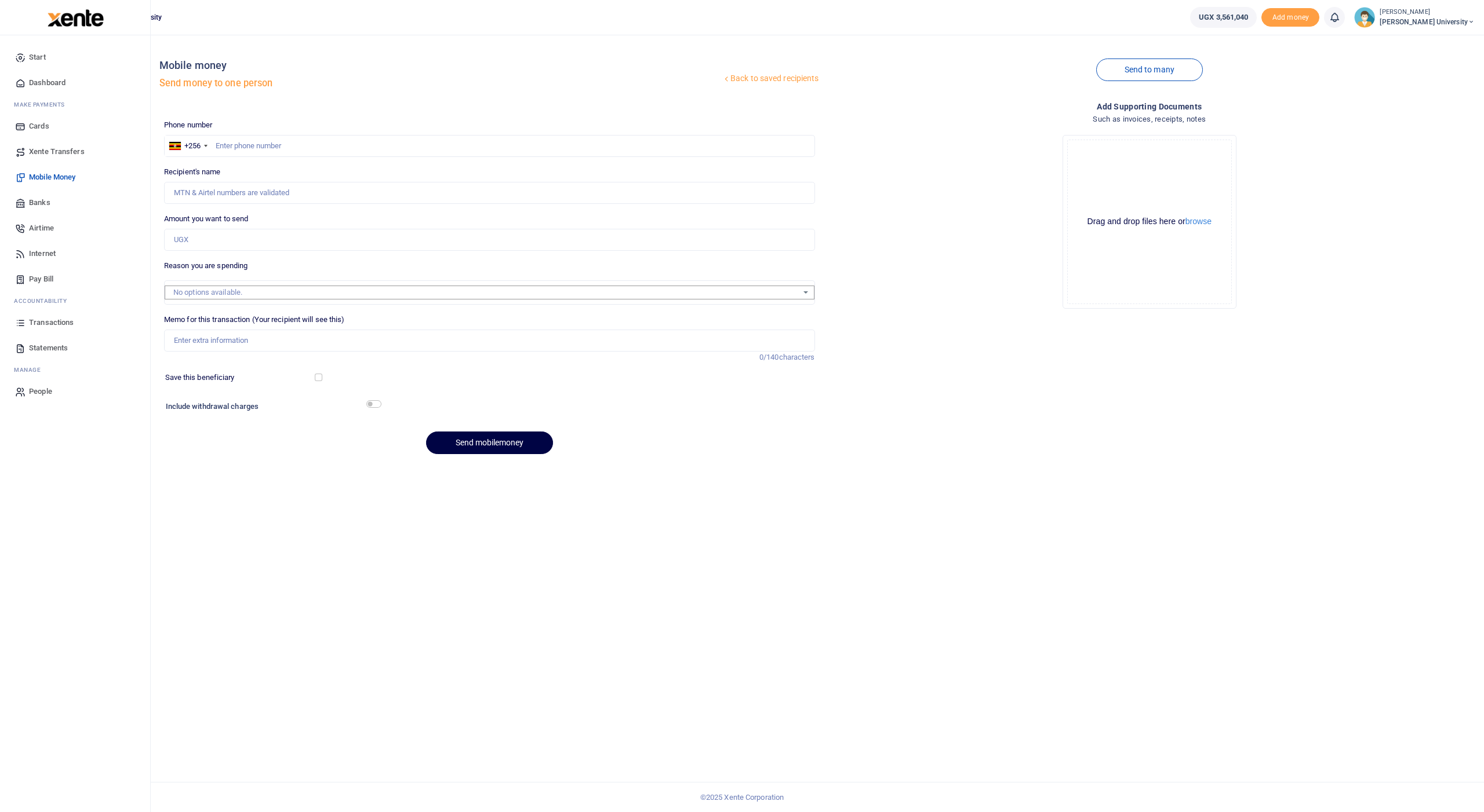
click at [38, 325] on span "Transactions" at bounding box center [51, 322] width 44 height 11
